Goal: Transaction & Acquisition: Purchase product/service

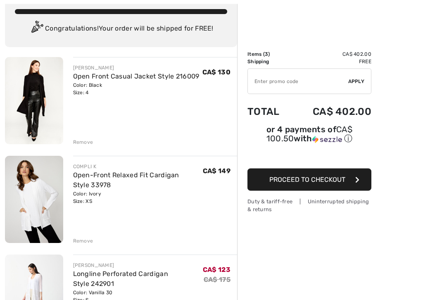
scroll to position [51, 0]
click at [83, 242] on div "Remove" at bounding box center [83, 240] width 20 height 7
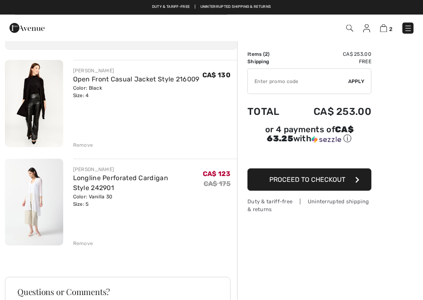
scroll to position [29, 0]
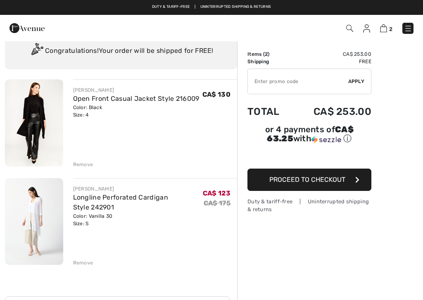
click at [38, 121] on img at bounding box center [34, 122] width 58 height 87
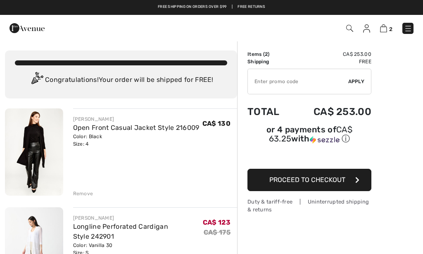
click at [407, 29] on img at bounding box center [408, 28] width 8 height 8
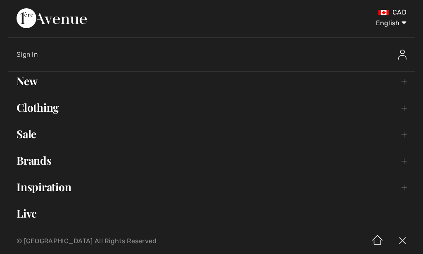
click at [52, 109] on link "Clothing Toggle submenu" at bounding box center [211, 107] width 406 height 18
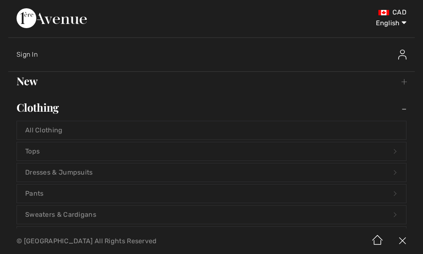
click at [86, 180] on link "Dresses & Jumpsuits Open submenu" at bounding box center [211, 172] width 389 height 18
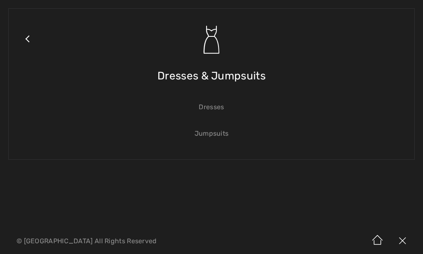
click at [221, 107] on link "Dresses" at bounding box center [211, 107] width 389 height 18
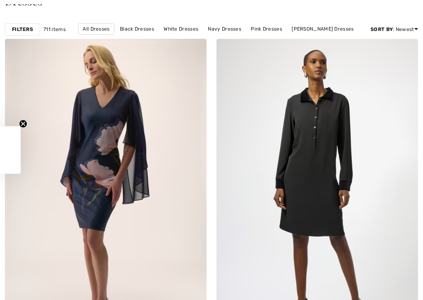
checkbox input "true"
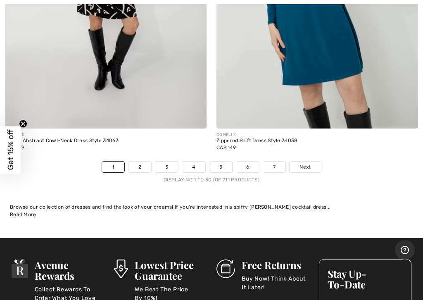
scroll to position [8845, 0]
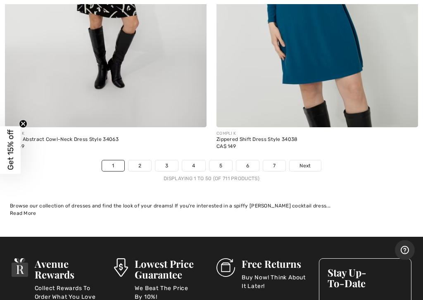
click at [140, 162] on link "2" at bounding box center [139, 165] width 23 height 11
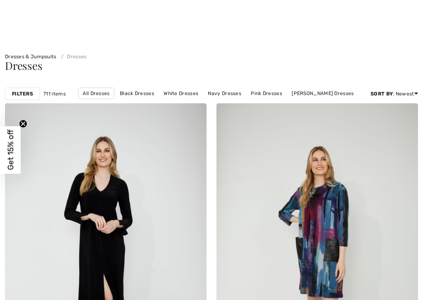
checkbox input "true"
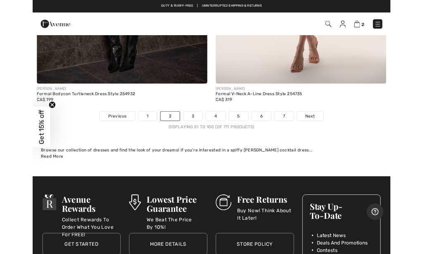
scroll to position [8756, 0]
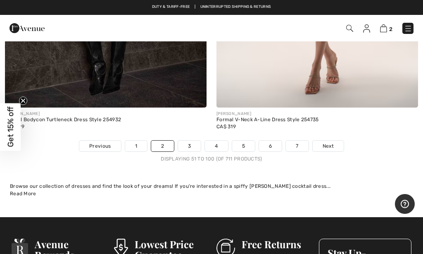
click at [191, 140] on link "3" at bounding box center [189, 145] width 23 height 11
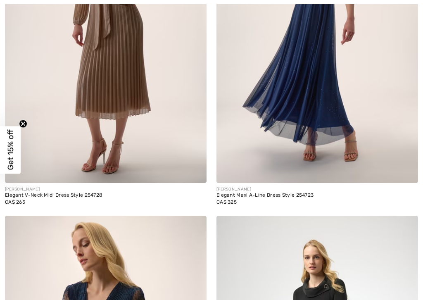
checkbox input "true"
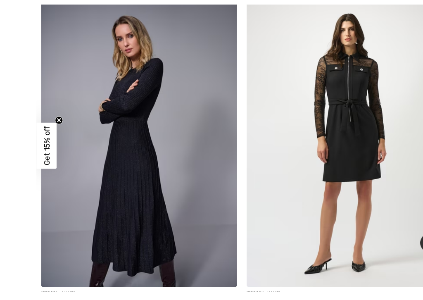
scroll to position [4752, 0]
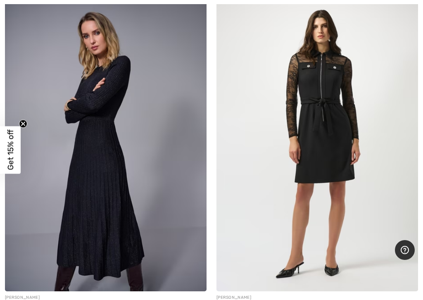
click at [133, 154] on img at bounding box center [106, 140] width 202 height 302
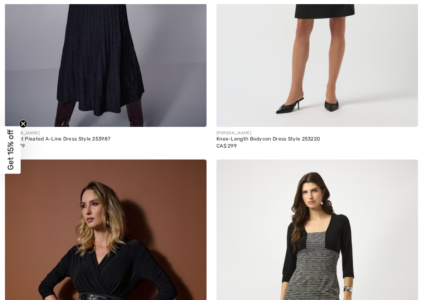
checkbox input "true"
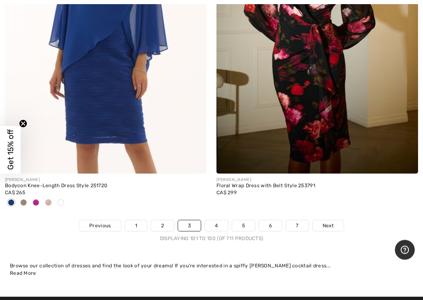
scroll to position [8758, 0]
click at [218, 222] on link "4" at bounding box center [216, 225] width 23 height 11
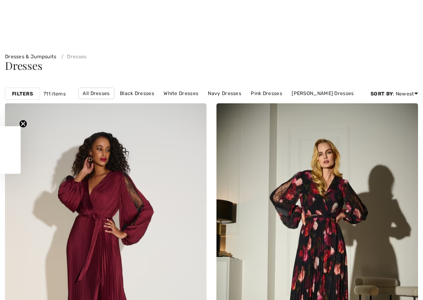
checkbox input "true"
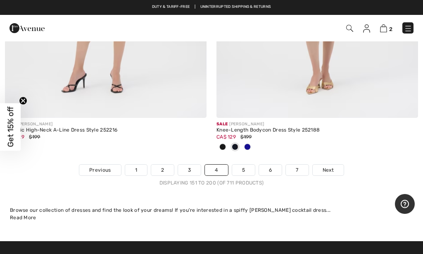
scroll to position [8772, 0]
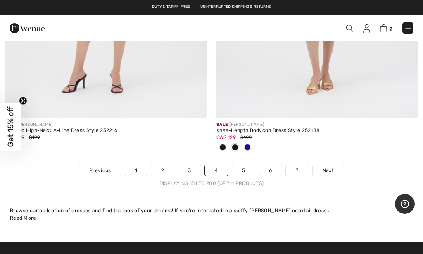
click at [329, 166] on span "Next" at bounding box center [328, 169] width 11 height 7
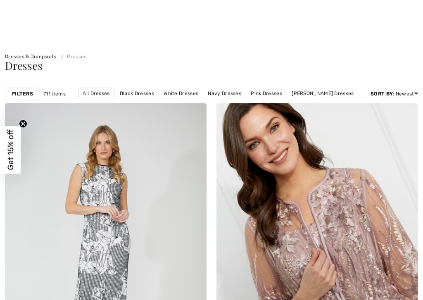
checkbox input "true"
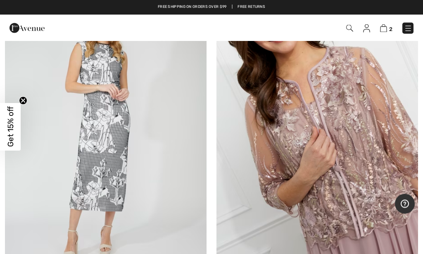
scroll to position [121, 0]
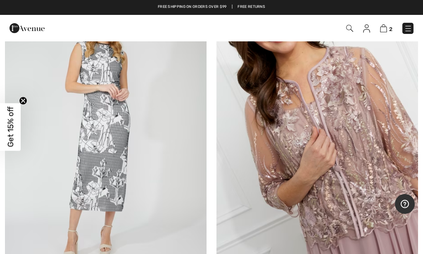
click at [411, 25] on img at bounding box center [408, 28] width 8 height 8
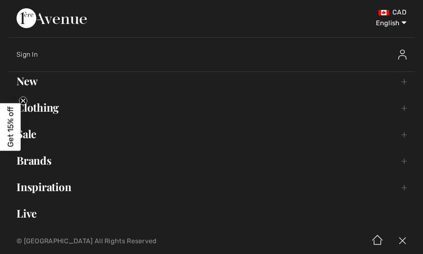
click at [46, 159] on link "Brands Open submenu" at bounding box center [211, 160] width 406 height 18
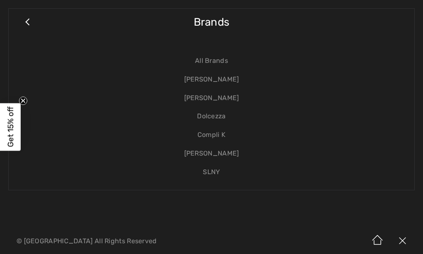
click at [222, 140] on link "Compli K" at bounding box center [211, 135] width 389 height 19
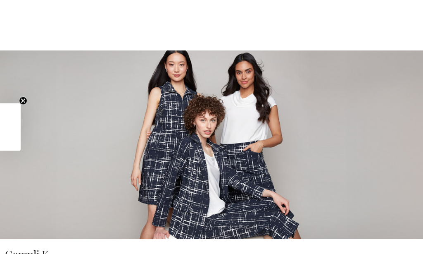
checkbox input "true"
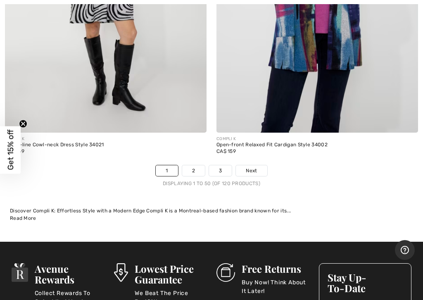
scroll to position [8961, 0]
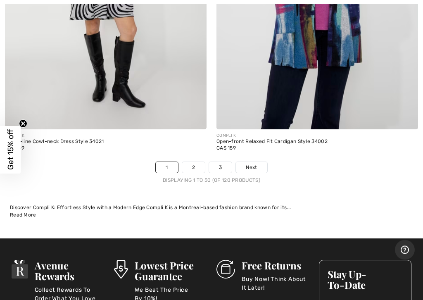
click at [199, 162] on link "2" at bounding box center [193, 167] width 23 height 11
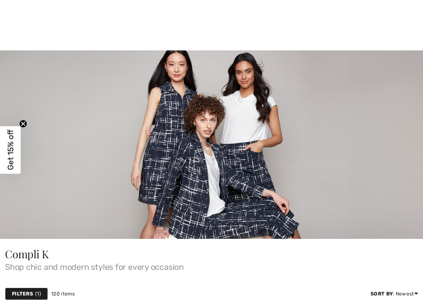
checkbox input "true"
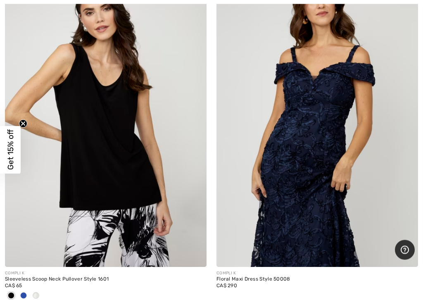
scroll to position [5407, 0]
click at [157, 168] on img at bounding box center [106, 115] width 202 height 302
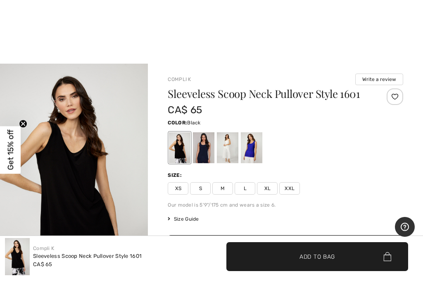
scroll to position [8, 0]
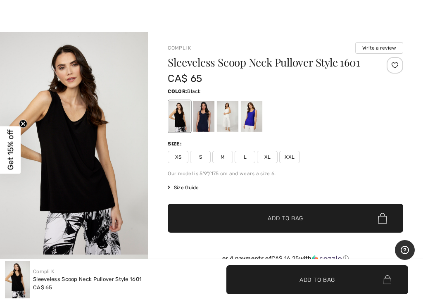
click at [202, 158] on span "S" at bounding box center [200, 157] width 21 height 12
click at [263, 221] on span "✔ Added to Bag" at bounding box center [273, 218] width 50 height 9
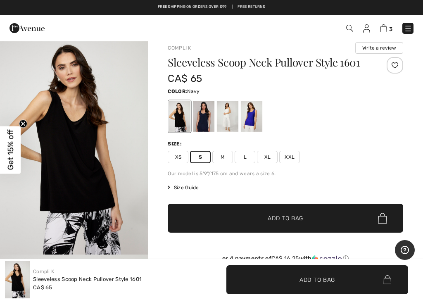
click at [205, 113] on div at bounding box center [203, 116] width 21 height 31
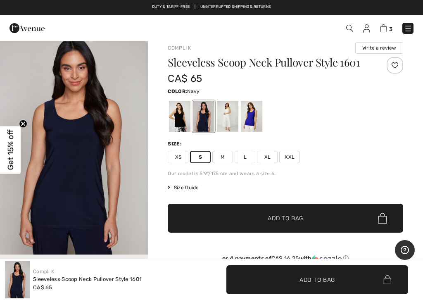
click at [278, 223] on span "✔ Added to Bag Add to Bag" at bounding box center [285, 218] width 235 height 29
click at [228, 125] on div at bounding box center [227, 116] width 21 height 31
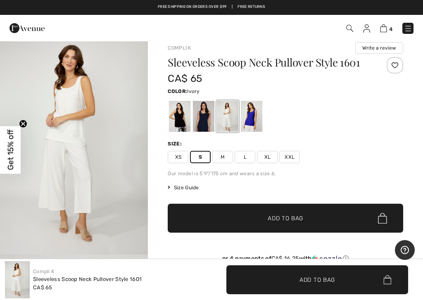
click at [257, 218] on span "✔ Added to Bag" at bounding box center [273, 218] width 50 height 9
click at [204, 120] on div at bounding box center [203, 116] width 21 height 31
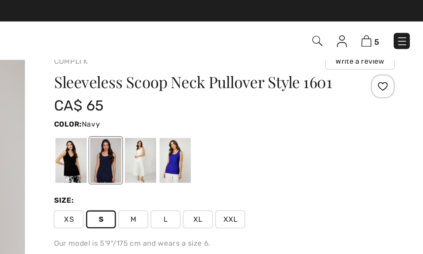
scroll to position [13, 0]
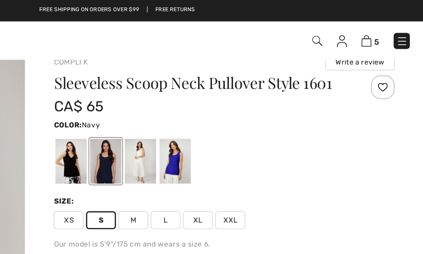
click at [217, 115] on div at bounding box center [227, 111] width 21 height 31
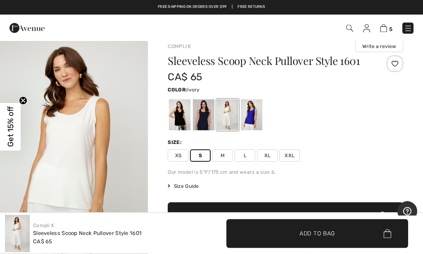
scroll to position [0, 0]
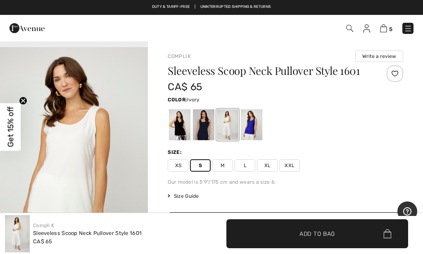
click at [386, 25] on img at bounding box center [383, 28] width 7 height 8
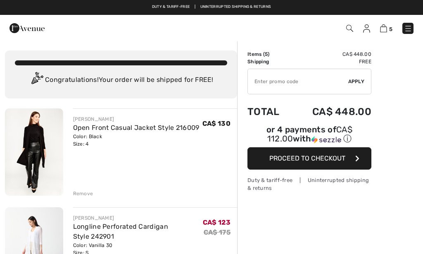
checkbox input "true"
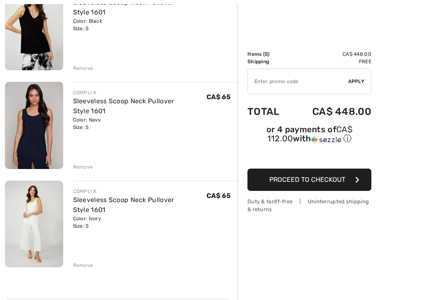
scroll to position [324, 0]
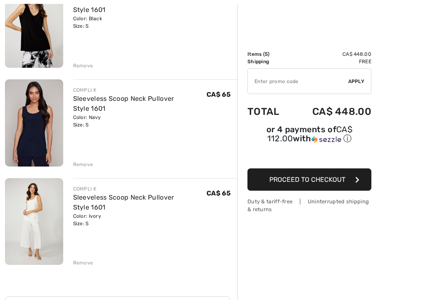
click at [85, 253] on div "FRANK LYMAN Open Front Casual Jacket Style 216009 Color: Black Size: 4 Final Sa…" at bounding box center [121, 142] width 232 height 717
click at [89, 253] on div "Remove" at bounding box center [83, 262] width 20 height 7
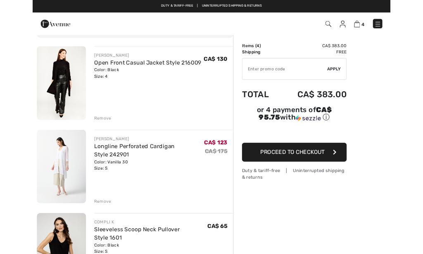
scroll to position [0, 0]
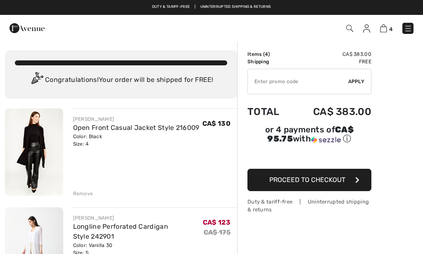
click at [409, 31] on img at bounding box center [408, 28] width 8 height 8
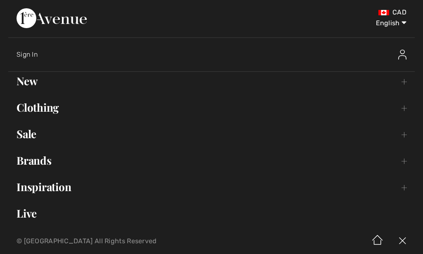
click at [373, 142] on link "Sale Toggle submenu" at bounding box center [211, 134] width 406 height 18
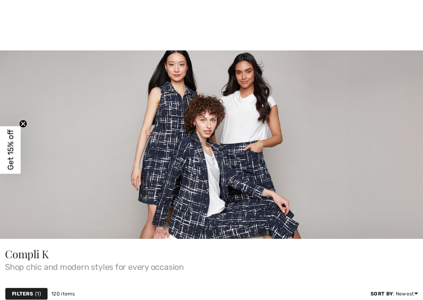
checkbox input "true"
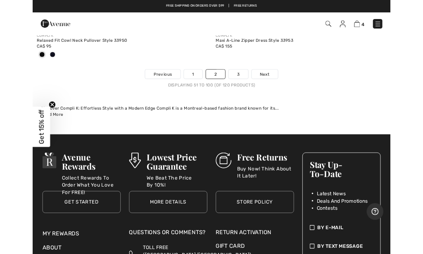
scroll to position [9136, 0]
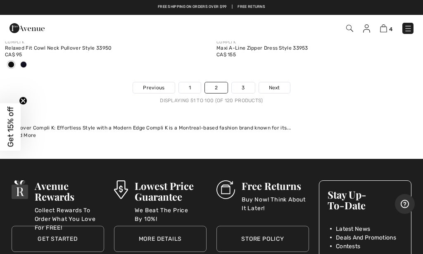
click at [245, 82] on link "3" at bounding box center [243, 87] width 23 height 11
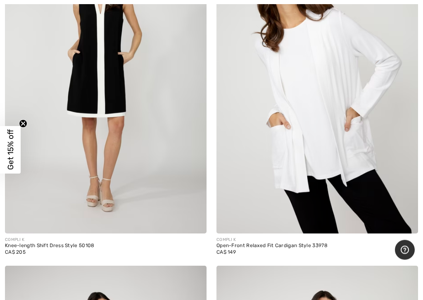
scroll to position [1712, 0]
click at [337, 128] on img at bounding box center [317, 82] width 202 height 302
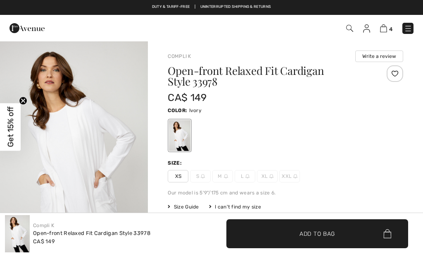
checkbox input "true"
click at [182, 181] on span "XS" at bounding box center [178, 176] width 21 height 12
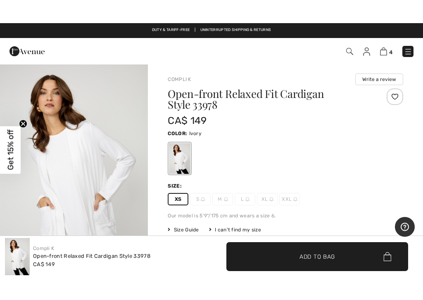
scroll to position [16, 0]
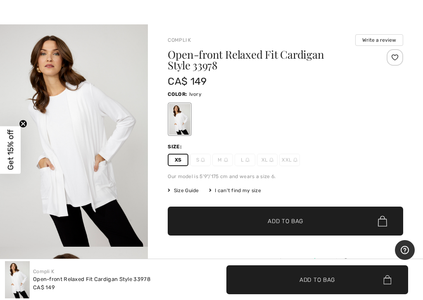
click at [276, 225] on span "Add to Bag" at bounding box center [286, 221] width 36 height 9
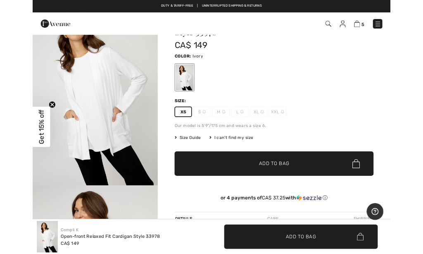
scroll to position [0, 0]
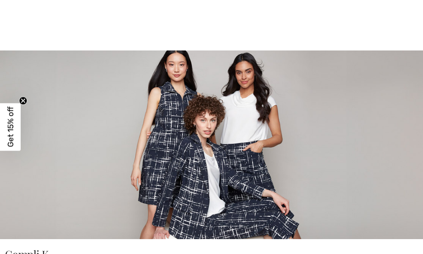
checkbox input "true"
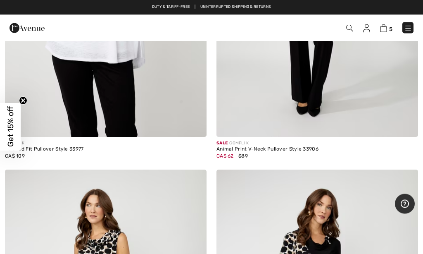
scroll to position [3230, 0]
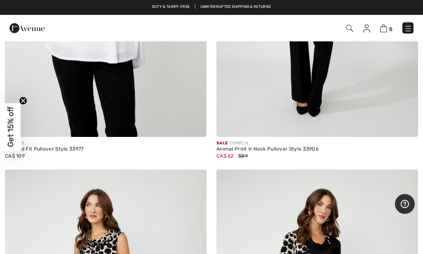
click at [411, 23] on link at bounding box center [407, 28] width 11 height 11
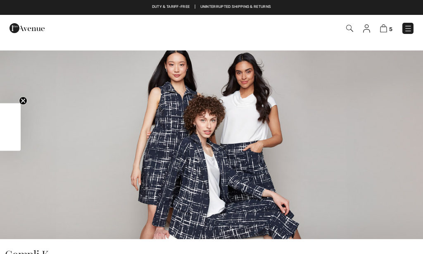
checkbox input "true"
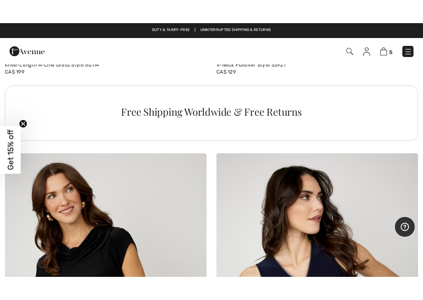
scroll to position [8712, 0]
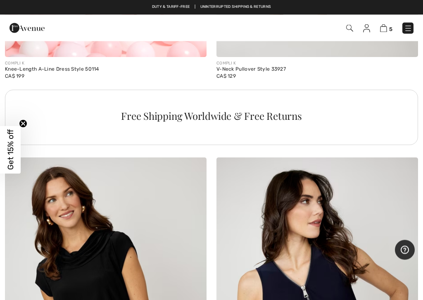
click at [385, 27] on img at bounding box center [383, 28] width 7 height 8
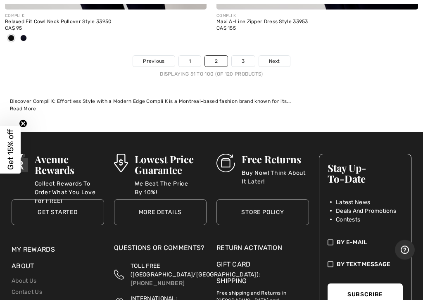
scroll to position [9163, 0]
click at [242, 56] on link "3" at bounding box center [243, 61] width 23 height 11
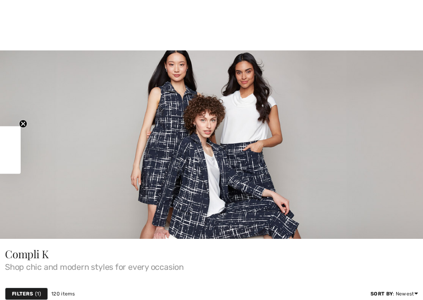
checkbox input "true"
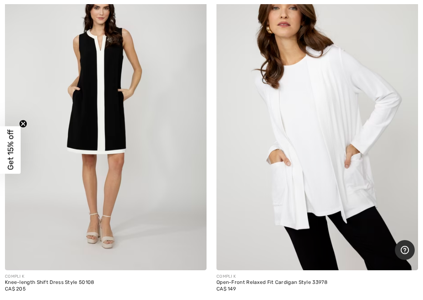
scroll to position [1675, 0]
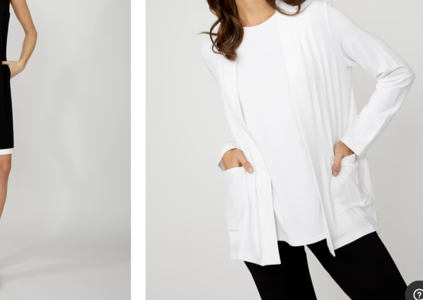
click at [232, 88] on img at bounding box center [317, 119] width 202 height 302
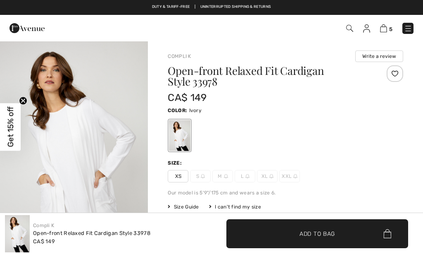
checkbox input "true"
click at [406, 31] on img at bounding box center [408, 28] width 8 height 8
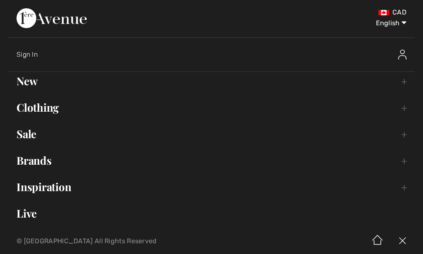
click at [31, 132] on link "Sale Toggle submenu" at bounding box center [211, 134] width 406 height 18
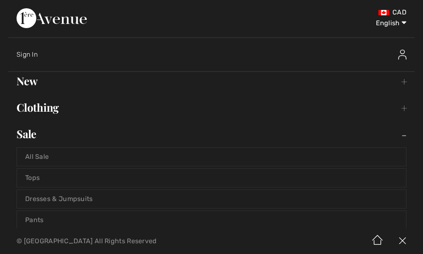
click at [41, 221] on link "Pants" at bounding box center [211, 220] width 389 height 18
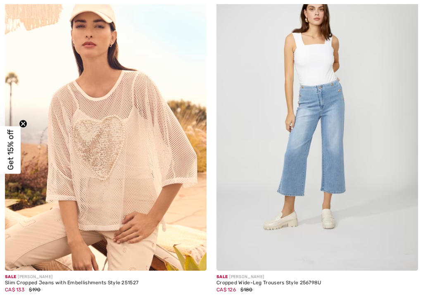
checkbox input "true"
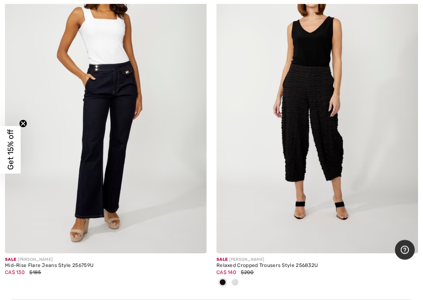
scroll to position [8302, 0]
click at [335, 146] on img at bounding box center [317, 102] width 202 height 302
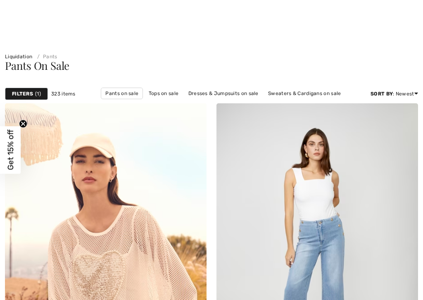
checkbox input "true"
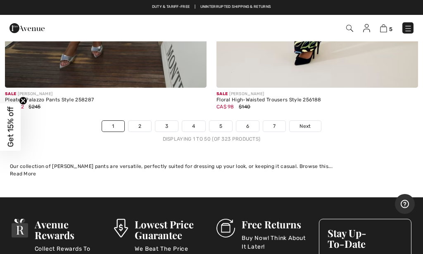
scroll to position [8883, 0]
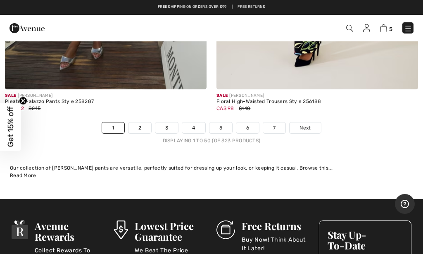
click at [310, 124] on span "Next" at bounding box center [304, 127] width 11 height 7
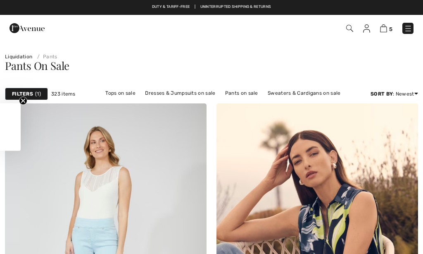
checkbox input "true"
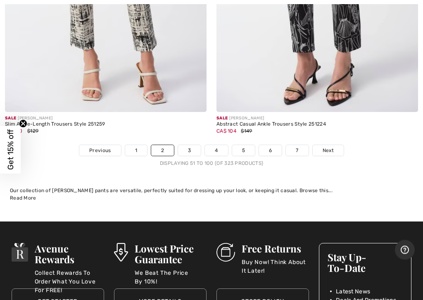
scroll to position [8860, 0]
click at [329, 147] on span "Next" at bounding box center [328, 150] width 11 height 7
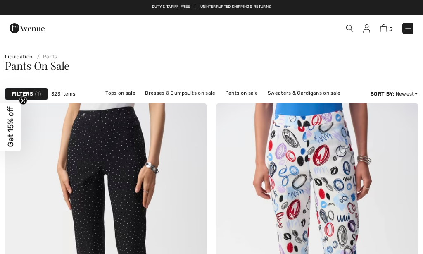
checkbox input "true"
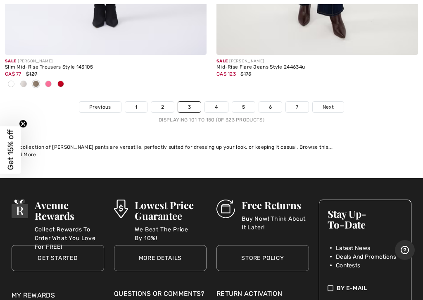
scroll to position [8862, 0]
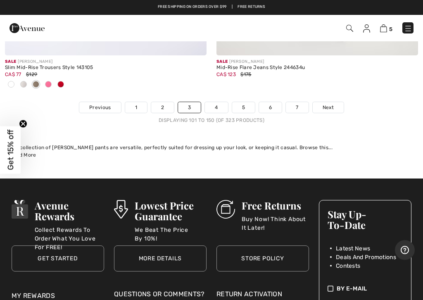
click at [330, 104] on span "Next" at bounding box center [328, 107] width 11 height 7
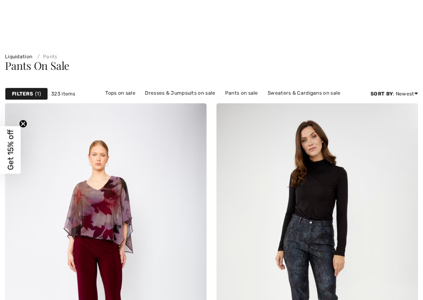
checkbox input "true"
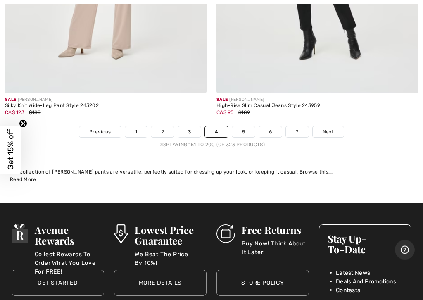
scroll to position [8773, 0]
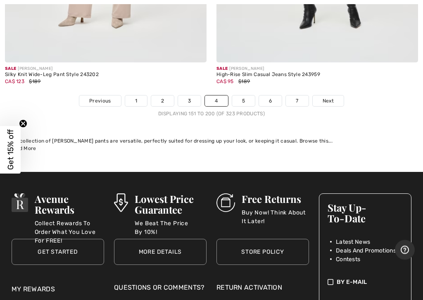
click at [328, 97] on span "Next" at bounding box center [328, 100] width 11 height 7
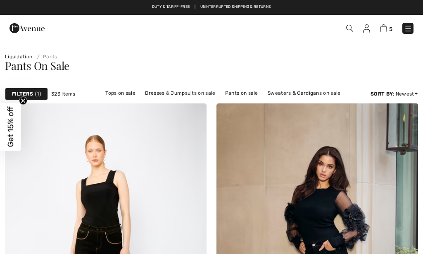
checkbox input "true"
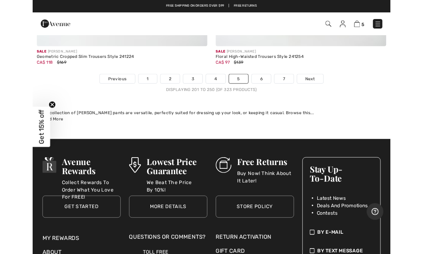
scroll to position [8821, 0]
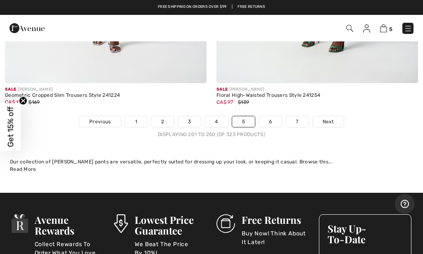
click at [330, 118] on span "Next" at bounding box center [328, 121] width 11 height 7
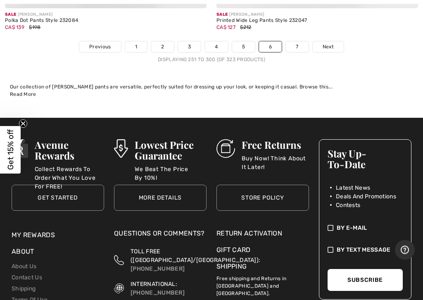
scroll to position [8855, 0]
click at [325, 43] on span "Next" at bounding box center [328, 46] width 11 height 7
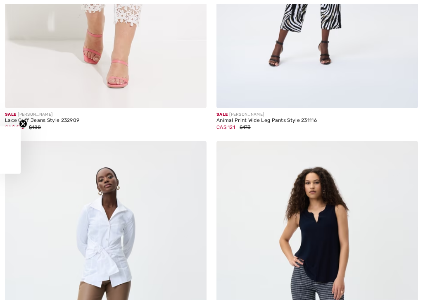
checkbox input "true"
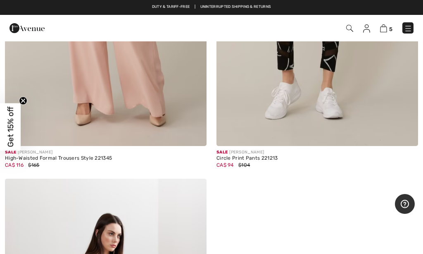
scroll to position [3772, 0]
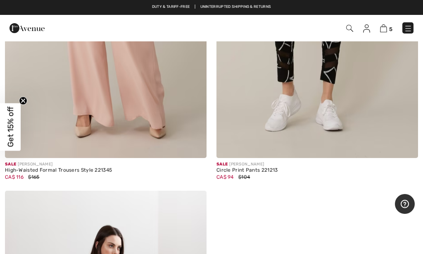
click at [407, 29] on img at bounding box center [408, 28] width 8 height 8
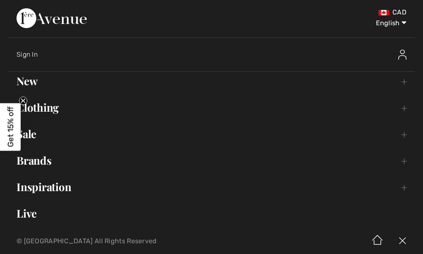
click at [59, 108] on link "Clothing Toggle submenu" at bounding box center [211, 107] width 406 height 18
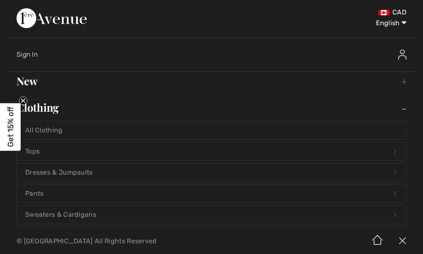
click at [48, 149] on link "Tops Open submenu" at bounding box center [211, 151] width 389 height 18
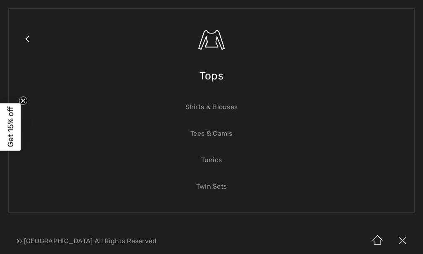
click at [225, 129] on link "Tees & Camis" at bounding box center [211, 133] width 389 height 18
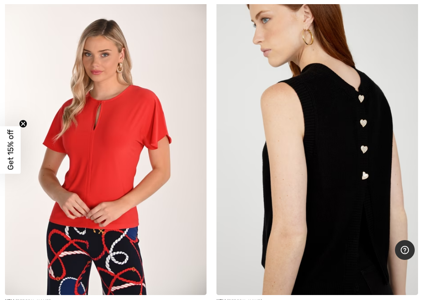
scroll to position [448, 0]
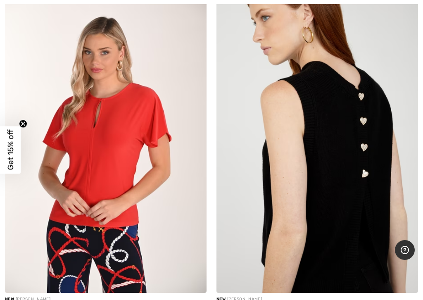
click at [368, 166] on img at bounding box center [317, 141] width 202 height 302
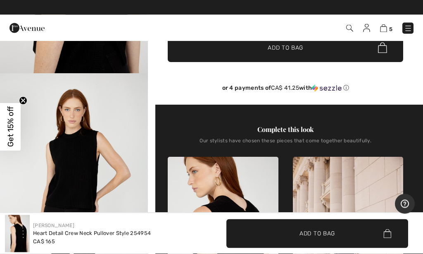
scroll to position [185, 0]
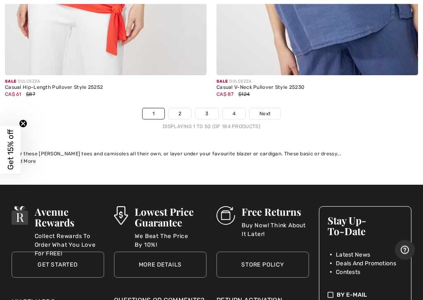
scroll to position [8897, 0]
click at [268, 110] on span "Next" at bounding box center [264, 113] width 11 height 7
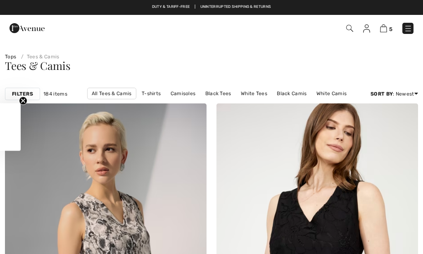
checkbox input "true"
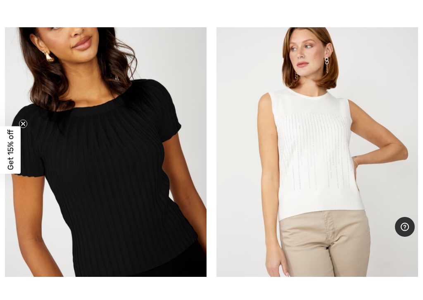
scroll to position [7005, 0]
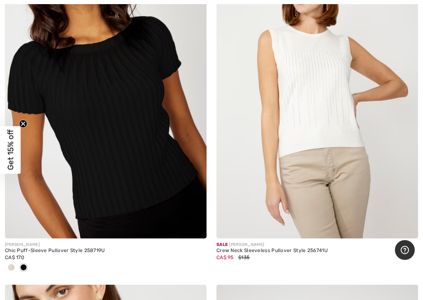
click at [153, 131] on img at bounding box center [106, 87] width 202 height 302
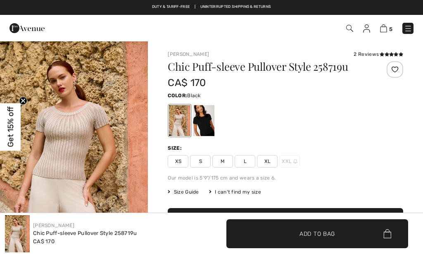
click at [209, 119] on div at bounding box center [203, 120] width 21 height 31
checkbox input "true"
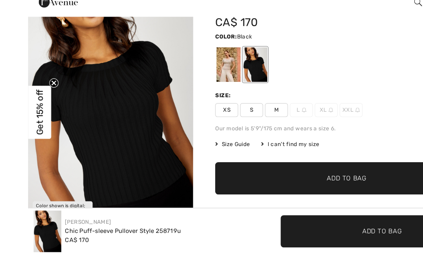
scroll to position [62, 0]
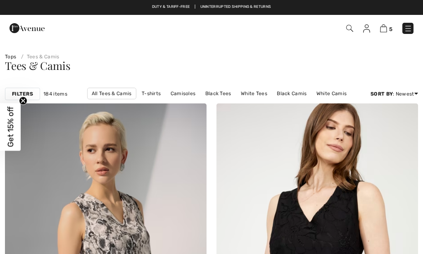
checkbox input "true"
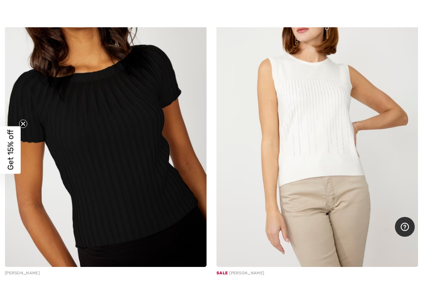
scroll to position [7018, 0]
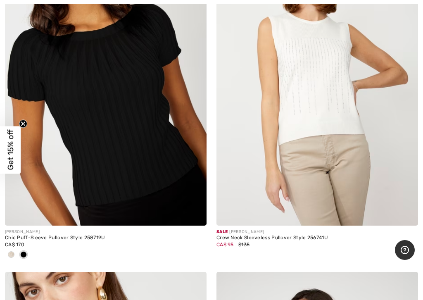
click at [14, 250] on div at bounding box center [11, 255] width 12 height 14
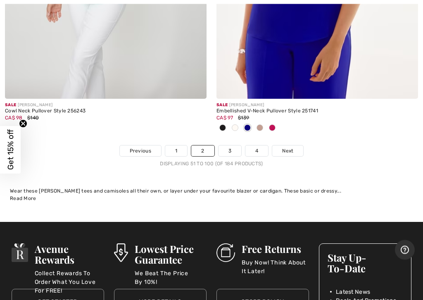
scroll to position [8941, 0]
click at [291, 147] on span "Next" at bounding box center [287, 150] width 11 height 7
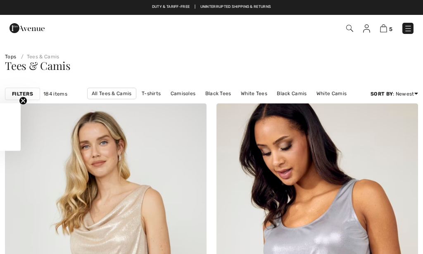
checkbox input "true"
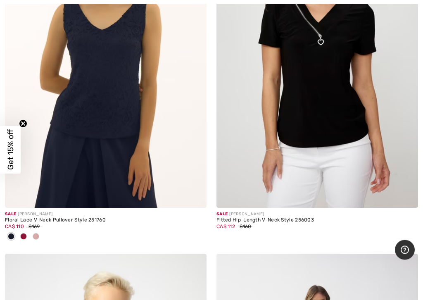
scroll to position [882, 0]
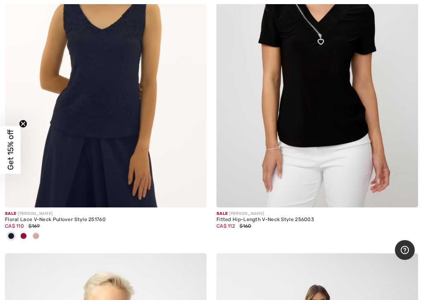
click at [337, 119] on img at bounding box center [317, 56] width 202 height 302
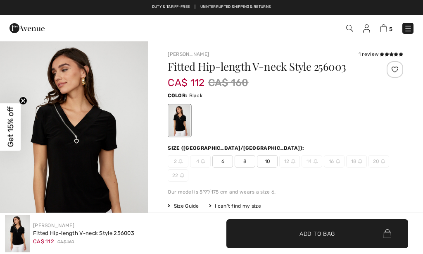
checkbox input "true"
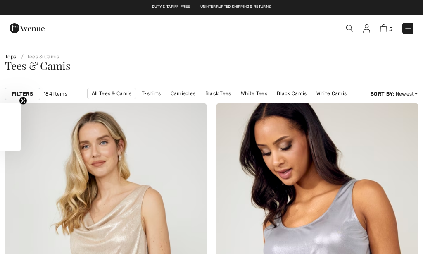
checkbox input "true"
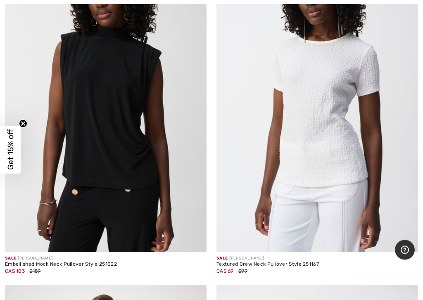
scroll to position [1534, 0]
click at [346, 144] on img at bounding box center [317, 101] width 202 height 302
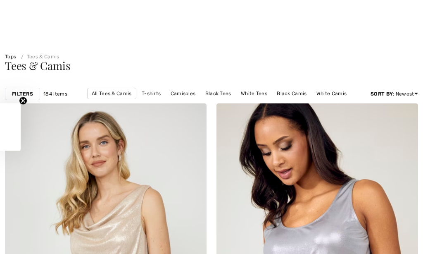
checkbox input "true"
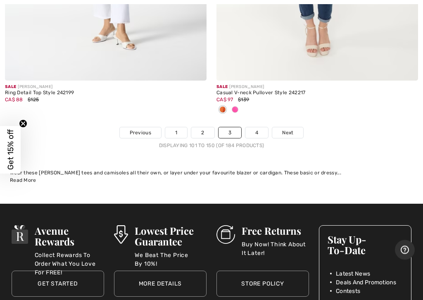
scroll to position [8919, 0]
click at [259, 129] on link "4" at bounding box center [256, 132] width 23 height 11
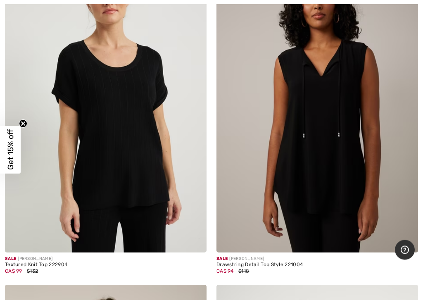
scroll to position [4484, 0]
click at [135, 176] on img at bounding box center [106, 101] width 202 height 302
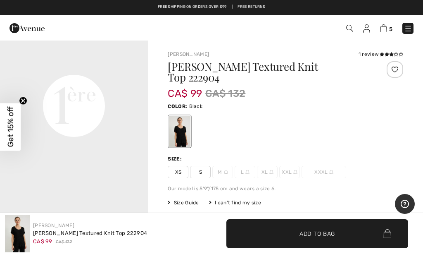
scroll to position [491, 0]
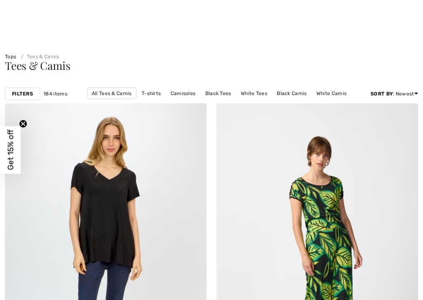
checkbox input "true"
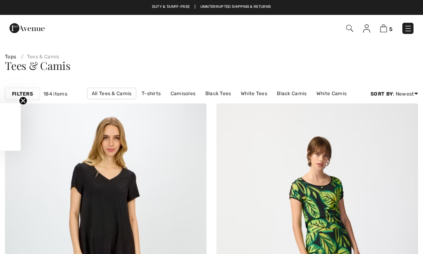
checkbox input "true"
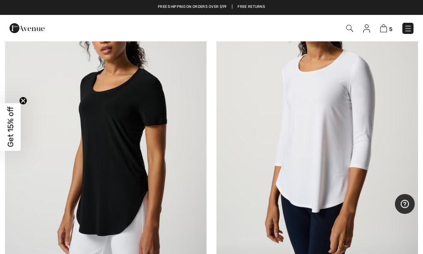
scroll to position [5474, 0]
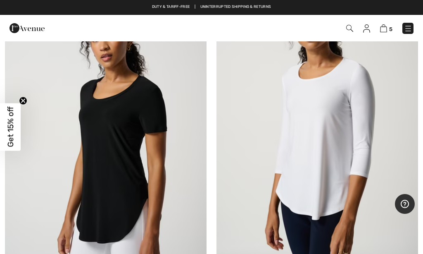
click at [409, 27] on img at bounding box center [408, 28] width 8 height 8
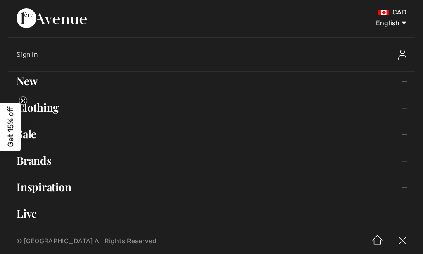
click at [57, 112] on link "Clothing Toggle submenu" at bounding box center [211, 107] width 406 height 18
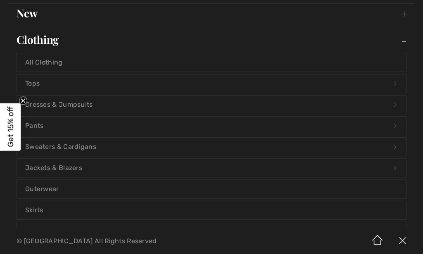
scroll to position [68, 0]
click at [78, 169] on link "Jackets & Blazers Open submenu" at bounding box center [211, 167] width 389 height 18
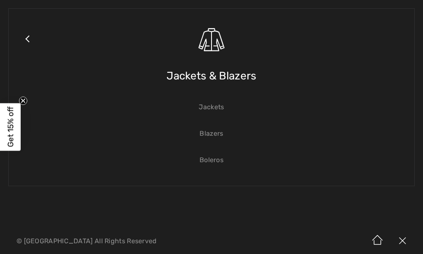
click at [219, 136] on link "Blazers" at bounding box center [211, 133] width 389 height 18
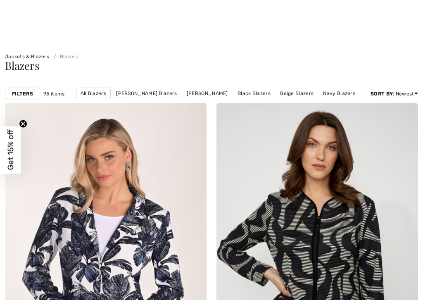
checkbox input "true"
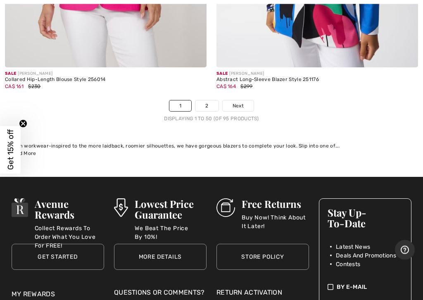
scroll to position [8891, 0]
click at [211, 101] on link "2" at bounding box center [206, 105] width 23 height 11
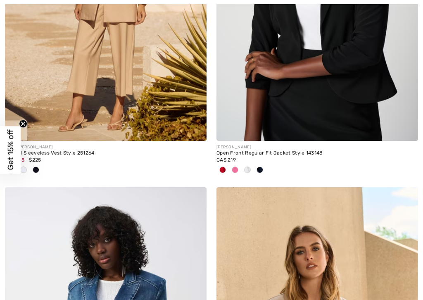
checkbox input "true"
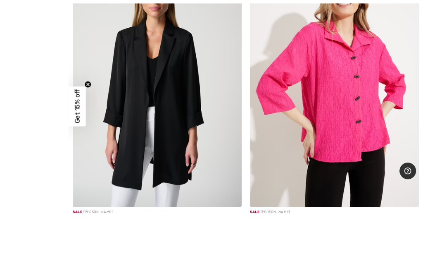
scroll to position [7644, 0]
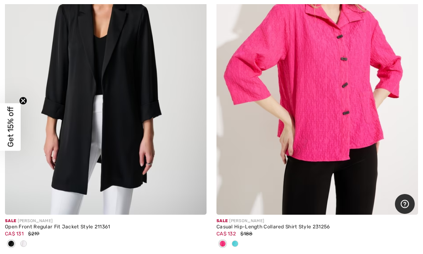
click at [134, 86] on img at bounding box center [106, 63] width 202 height 302
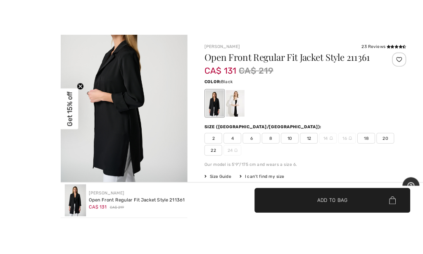
scroll to position [23, 0]
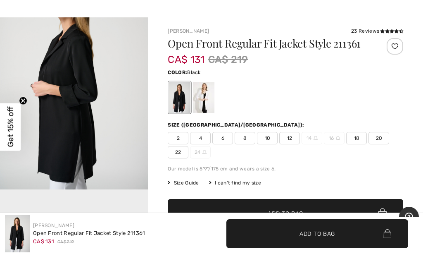
click at [203, 97] on div at bounding box center [203, 97] width 21 height 31
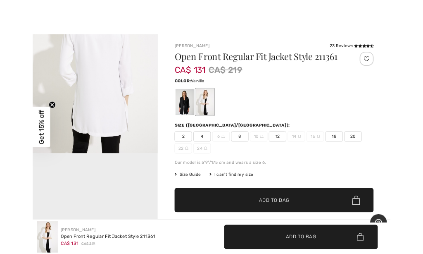
scroll to position [295, 0]
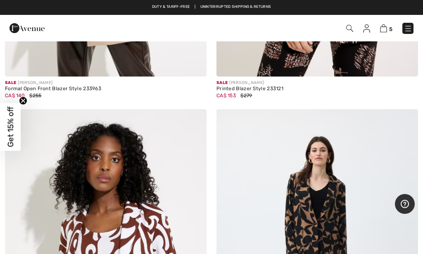
scroll to position [7112, 0]
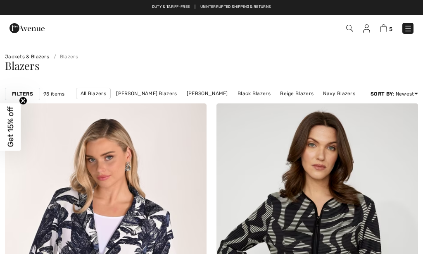
checkbox input "true"
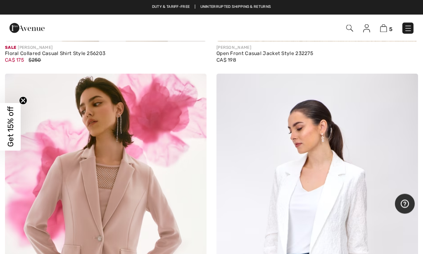
scroll to position [8160, 0]
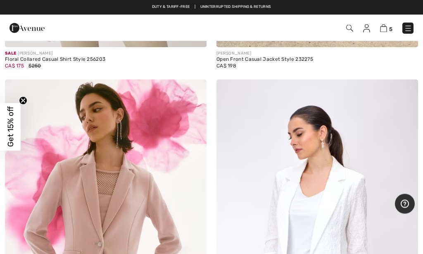
click at [410, 30] on img at bounding box center [408, 28] width 8 height 8
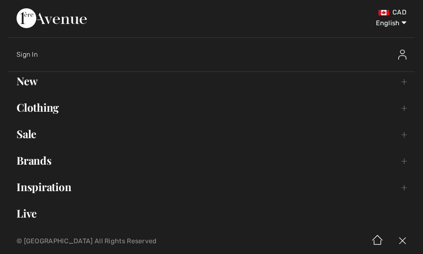
click at [52, 112] on link "Clothing Toggle submenu" at bounding box center [211, 107] width 406 height 18
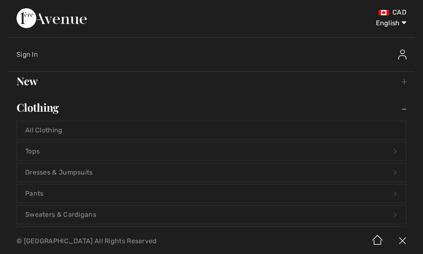
click at [39, 154] on link "Tops Open submenu" at bounding box center [211, 151] width 389 height 18
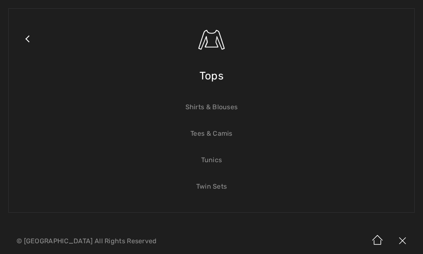
click at [220, 165] on link "Tunics" at bounding box center [211, 160] width 389 height 18
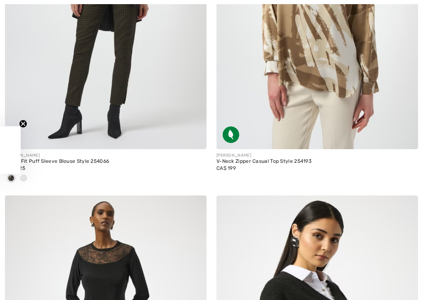
checkbox input "true"
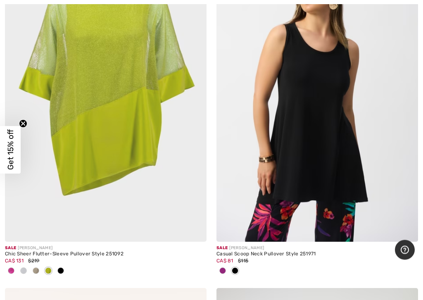
scroll to position [5902, 0]
click at [228, 267] on div at bounding box center [222, 271] width 12 height 14
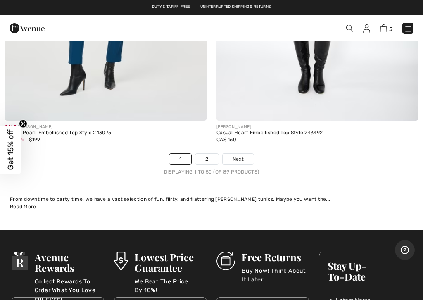
scroll to position [8947, 0]
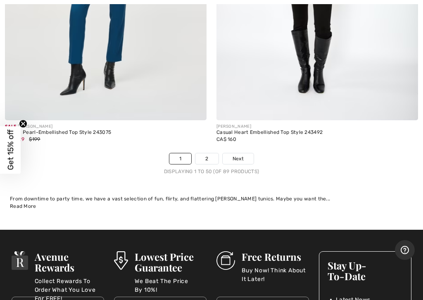
click at [210, 153] on link "2" at bounding box center [206, 158] width 23 height 11
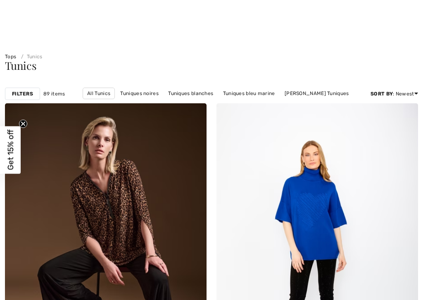
checkbox input "true"
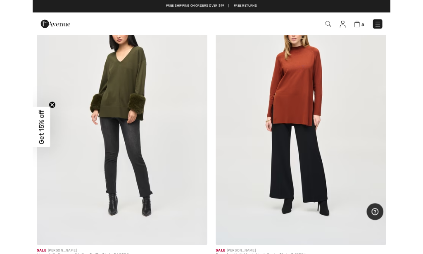
scroll to position [451, 0]
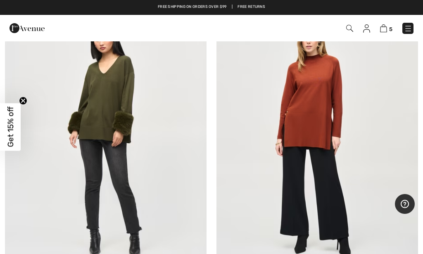
click at [323, 114] on img at bounding box center [317, 139] width 202 height 302
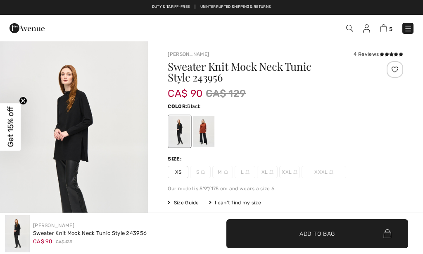
scroll to position [78, 0]
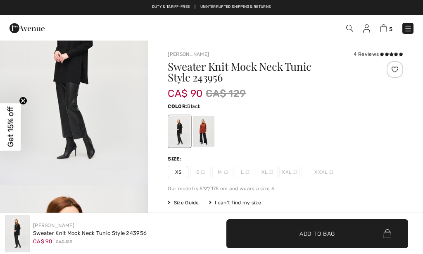
checkbox input "true"
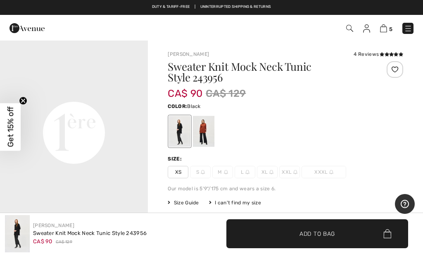
scroll to position [463, 0]
click at [209, 129] on div at bounding box center [203, 131] width 21 height 31
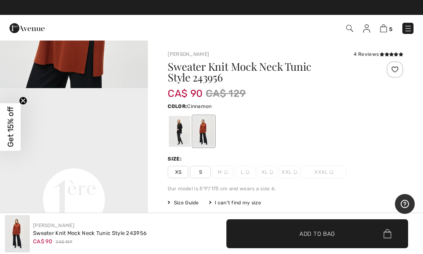
scroll to position [0, 0]
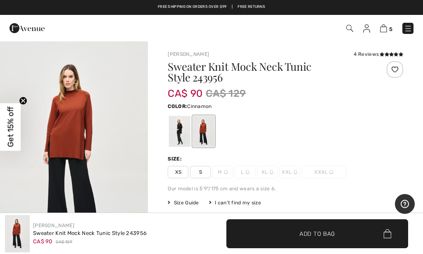
click at [177, 197] on div "Sweater Knit Mock Neck Tunic Style 243956 CA$ 90 CA$ 129 Color: Cinnamon Size: …" at bounding box center [285, 191] width 235 height 261
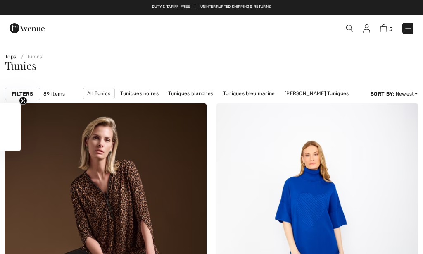
checkbox input "true"
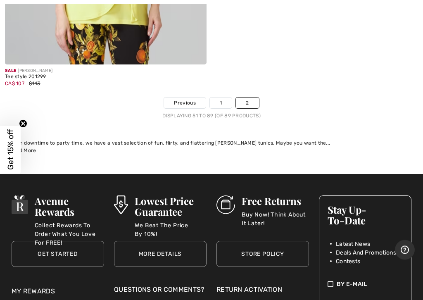
scroll to position [7140, 0]
